Goal: Ask a question

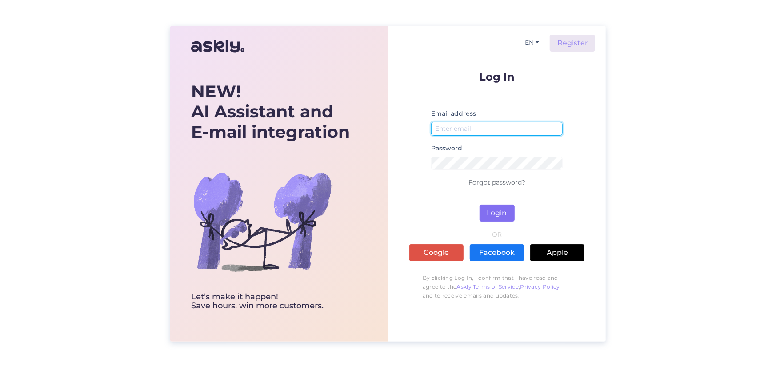
type input "[EMAIL_ADDRESS][DOMAIN_NAME]"
click at [495, 216] on button "Login" at bounding box center [496, 212] width 35 height 17
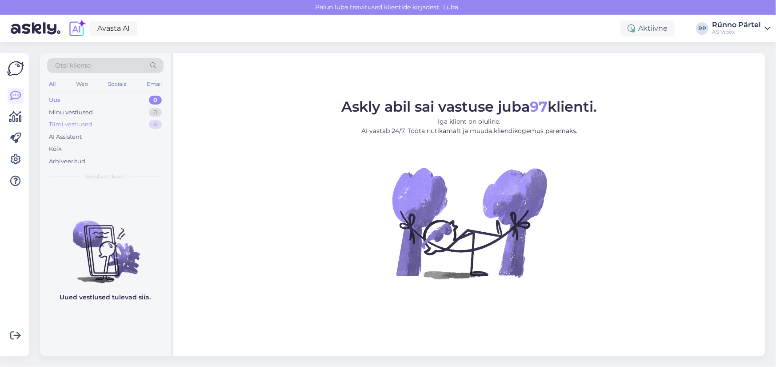
click at [66, 125] on div "Tiimi vestlused" at bounding box center [71, 124] width 44 height 9
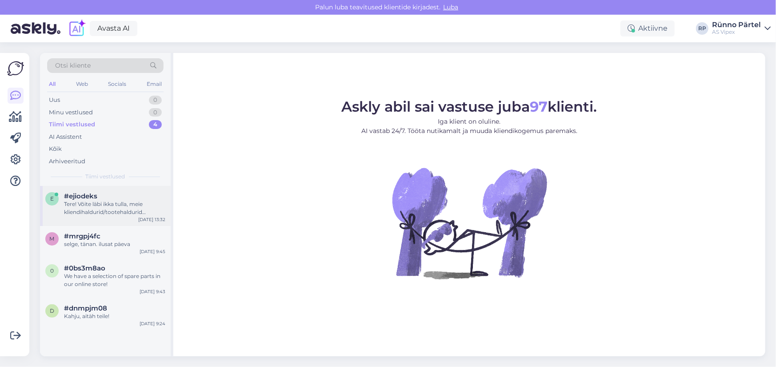
click at [96, 209] on div "Tere! Võite läbi ikka tulla, meie kliendihaldurid/tootehaldurid üritavad aidata!" at bounding box center [114, 208] width 101 height 16
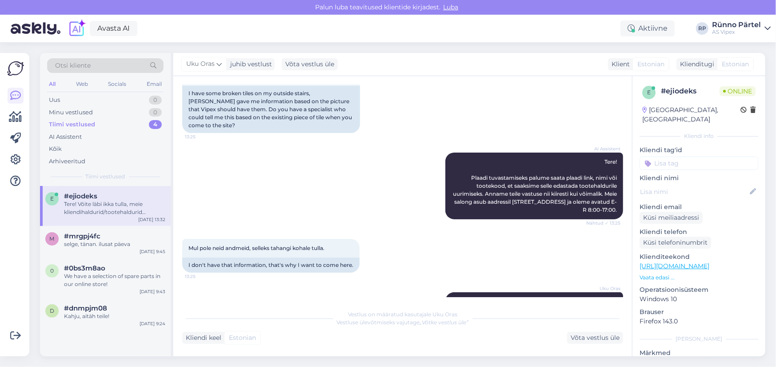
scroll to position [112, 0]
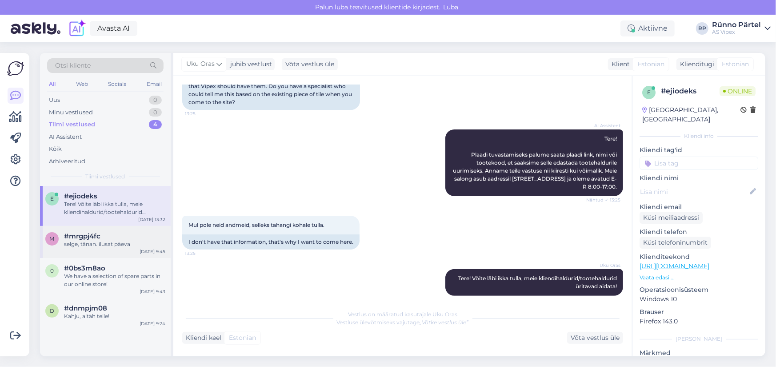
click at [110, 241] on div "selge, tänan. ilusat päeva" at bounding box center [114, 244] width 101 height 8
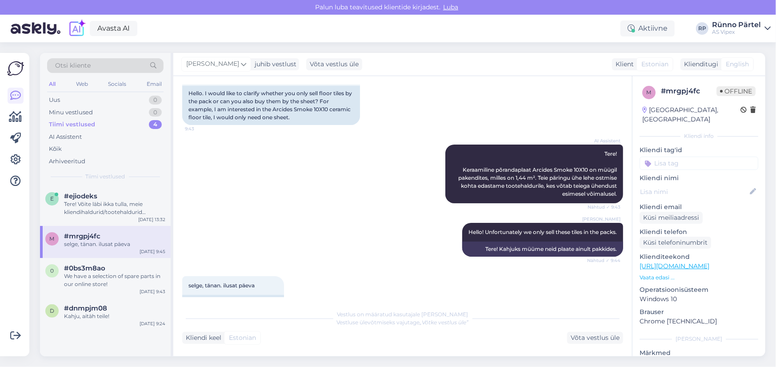
scroll to position [111, 0]
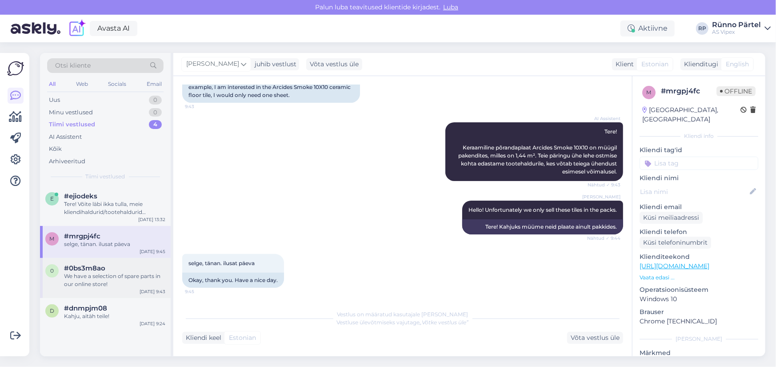
click at [76, 272] on div "We have a selection of spare parts in our online store!" at bounding box center [114, 280] width 101 height 16
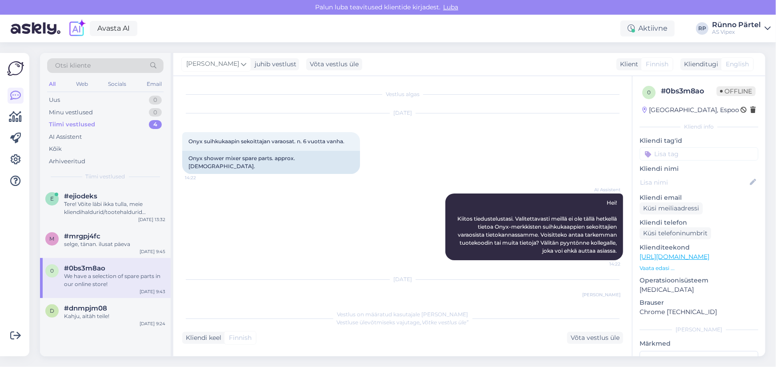
scroll to position [36, 0]
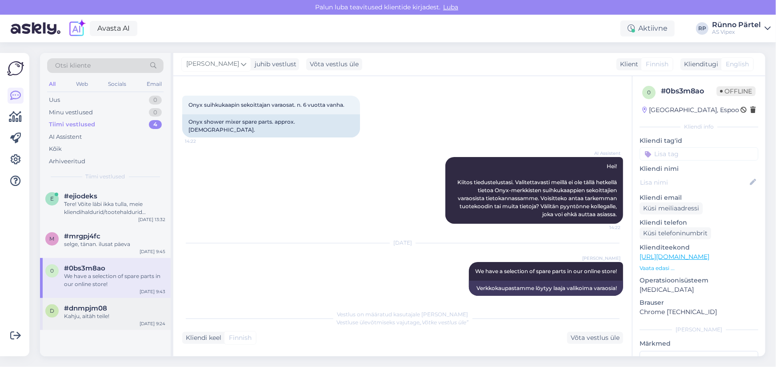
click at [107, 312] on div "Kahju, aitäh teile!" at bounding box center [114, 316] width 101 height 8
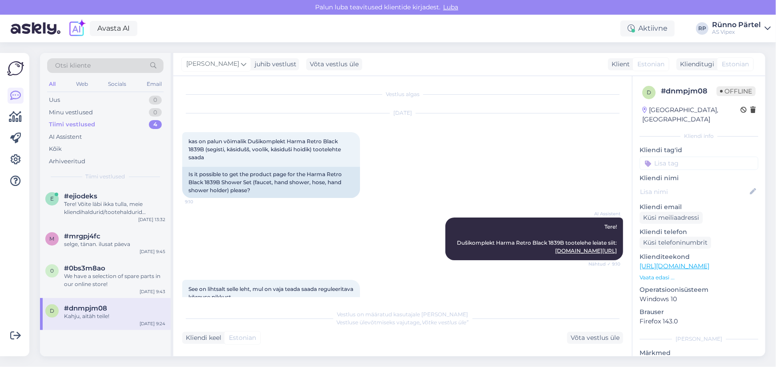
scroll to position [44, 0]
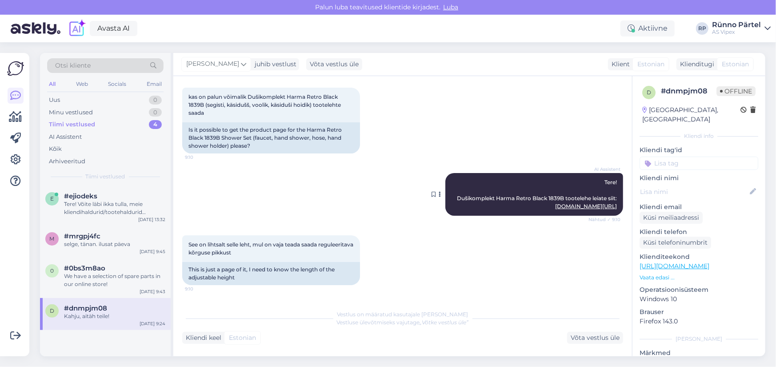
click at [555, 209] on link "[DOMAIN_NAME][URL]" at bounding box center [586, 206] width 62 height 7
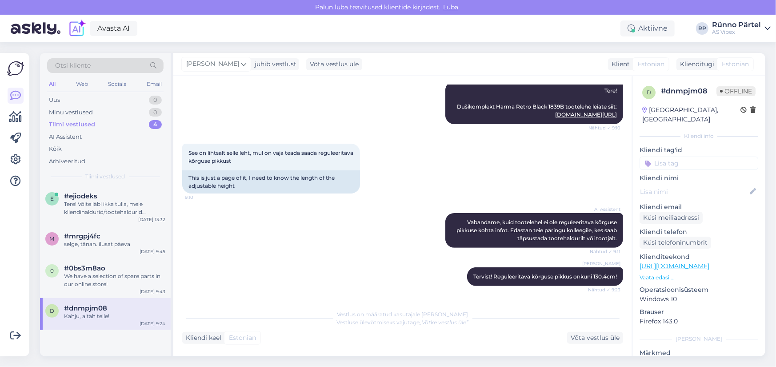
scroll to position [180, 0]
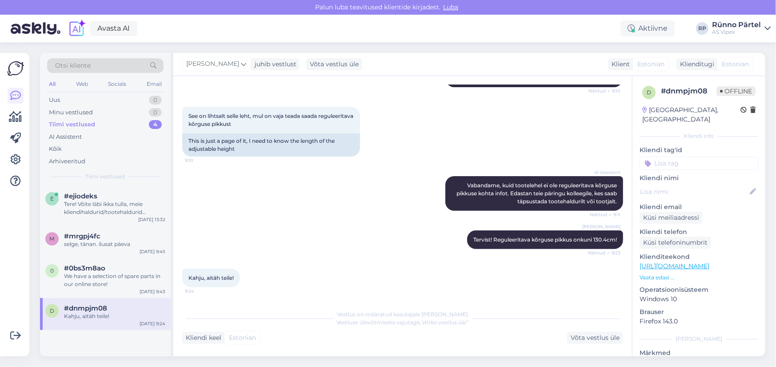
click at [88, 124] on div "Tiimi vestlused" at bounding box center [72, 124] width 46 height 9
click at [75, 135] on div "AI Assistent" at bounding box center [65, 136] width 33 height 9
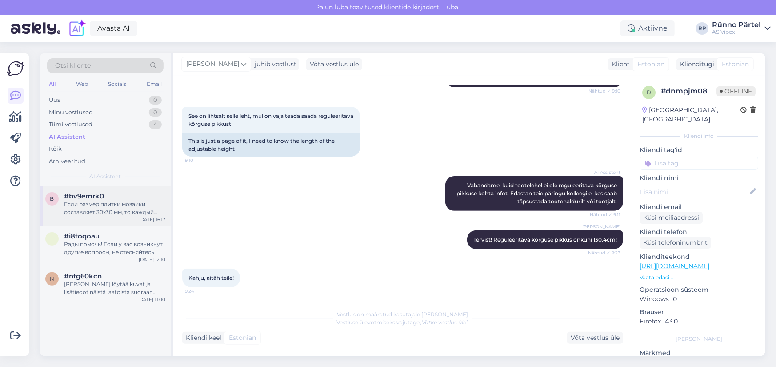
click at [89, 209] on div "Если размер плитки мозаики составляет 30x30 мм, то каждый квадратик будет 3x3 с…" at bounding box center [114, 208] width 101 height 16
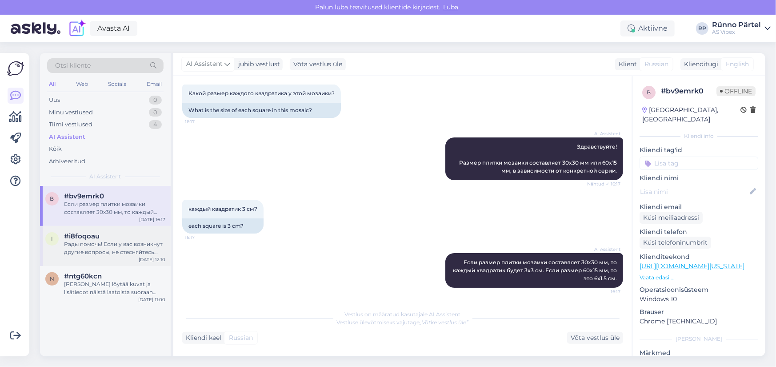
click at [95, 240] on div "Рады помочь! Если у вас возникнут другие вопросы, не стесняйтесь обращаться." at bounding box center [114, 248] width 101 height 16
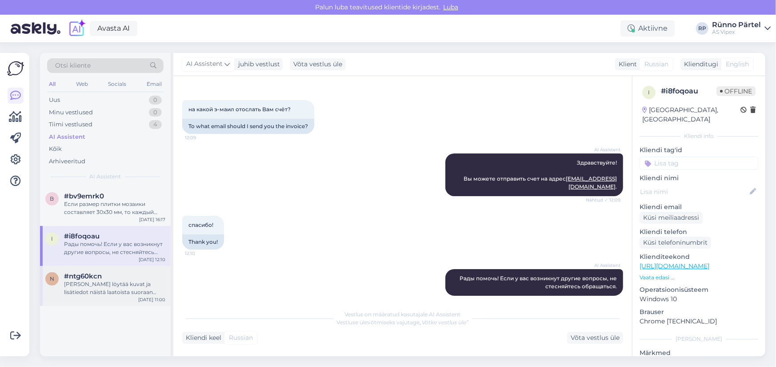
click at [79, 288] on div "[PERSON_NAME] löytää kuvat ja lisätiedot näistä laatoista suoraan tuotesivuilta…" at bounding box center [114, 288] width 101 height 16
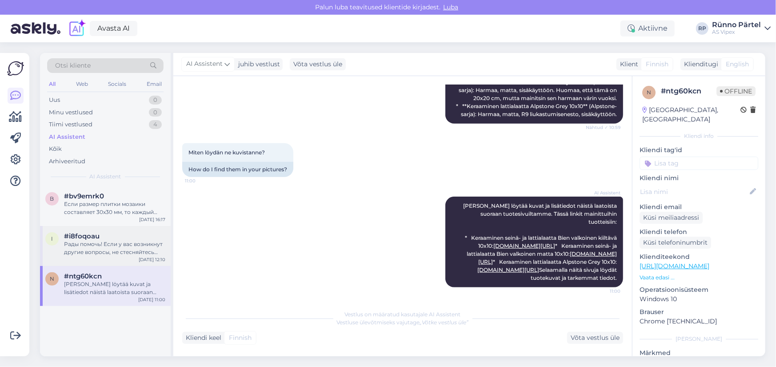
click at [91, 252] on div "Рады помочь! Если у вас возникнут другие вопросы, не стесняйтесь обращаться." at bounding box center [114, 248] width 101 height 16
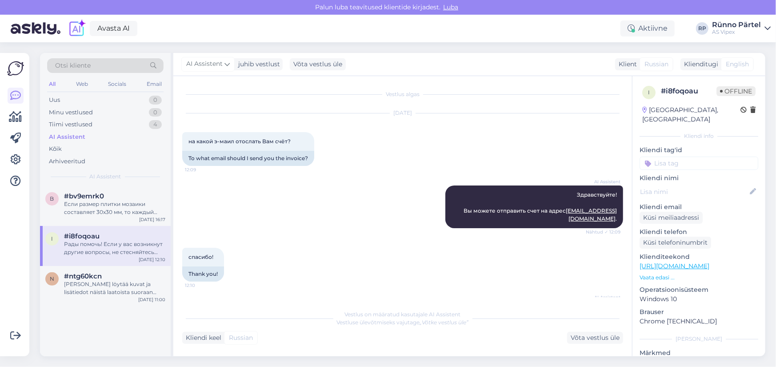
scroll to position [32, 0]
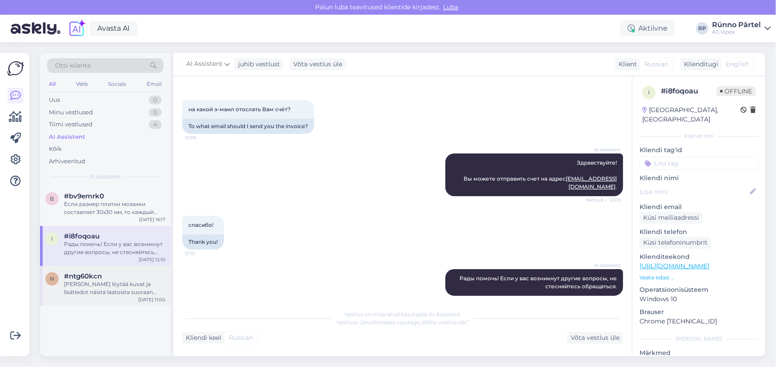
click at [114, 290] on div "[PERSON_NAME] löytää kuvat ja lisätiedot näistä laatoista suoraan tuotesivuilta…" at bounding box center [114, 288] width 101 height 16
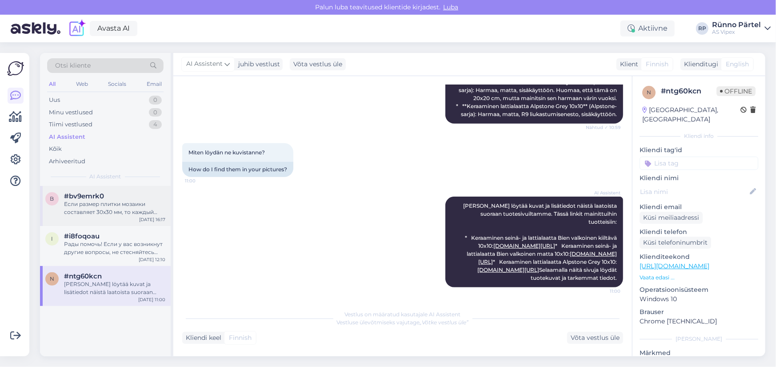
click at [75, 211] on div "Если размер плитки мозаики составляет 30x30 мм, то каждый квадратик будет 3x3 с…" at bounding box center [114, 208] width 101 height 16
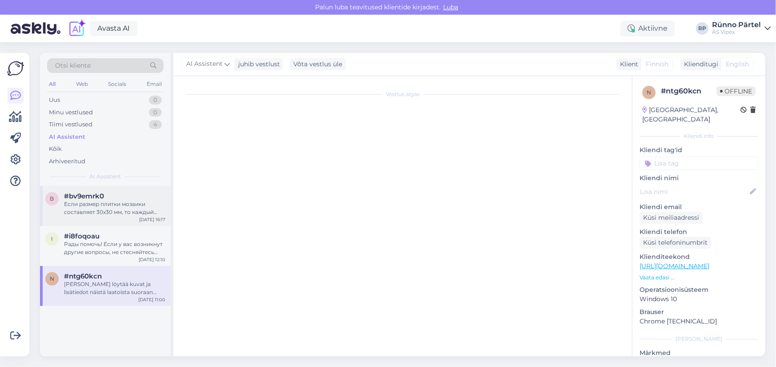
scroll to position [48, 0]
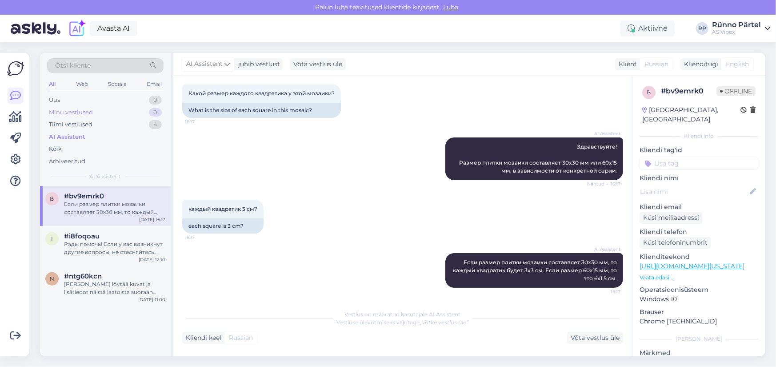
click at [68, 112] on div "Minu vestlused" at bounding box center [71, 112] width 44 height 9
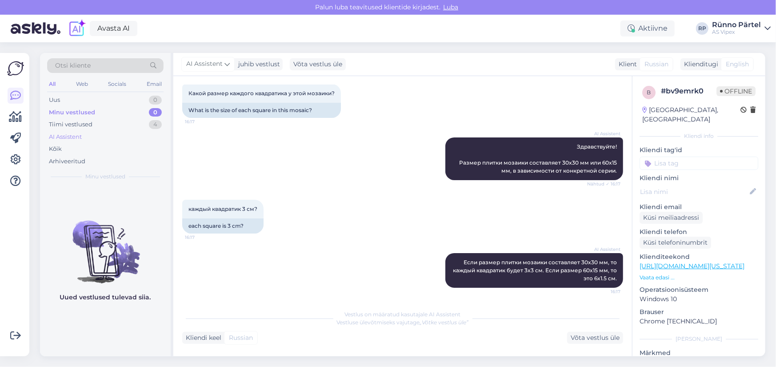
click at [72, 136] on div "AI Assistent" at bounding box center [65, 136] width 33 height 9
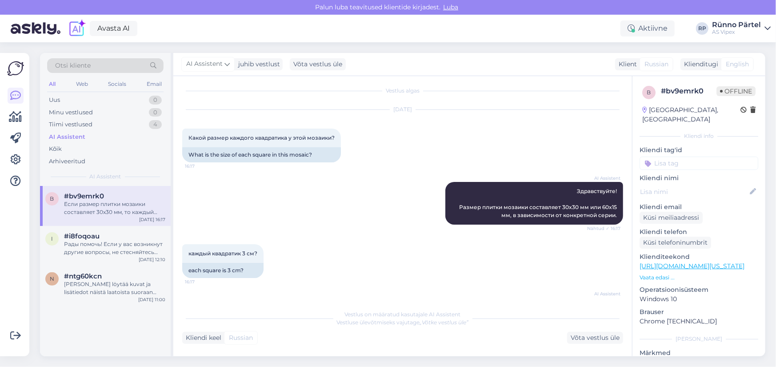
scroll to position [0, 0]
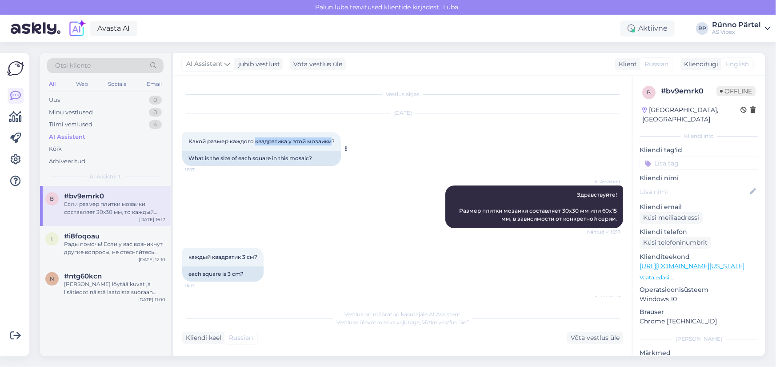
drag, startPoint x: 254, startPoint y: 142, endPoint x: 332, endPoint y: 140, distance: 77.8
click at [332, 140] on span "Какой размер каждого квадратика у этой мозаики?" at bounding box center [261, 141] width 146 height 7
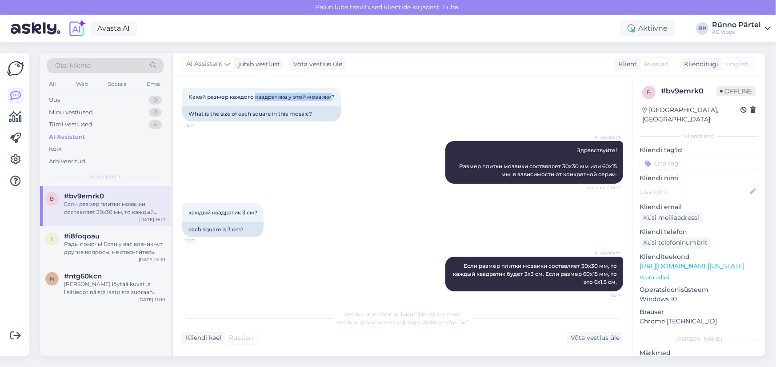
scroll to position [48, 0]
